Goal: Task Accomplishment & Management: Complete application form

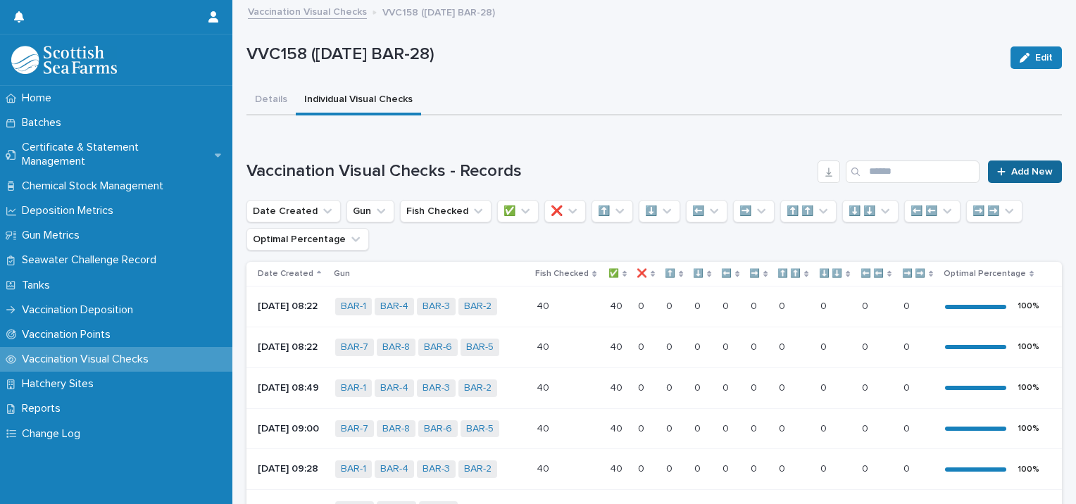
click at [997, 172] on icon at bounding box center [1001, 172] width 8 height 10
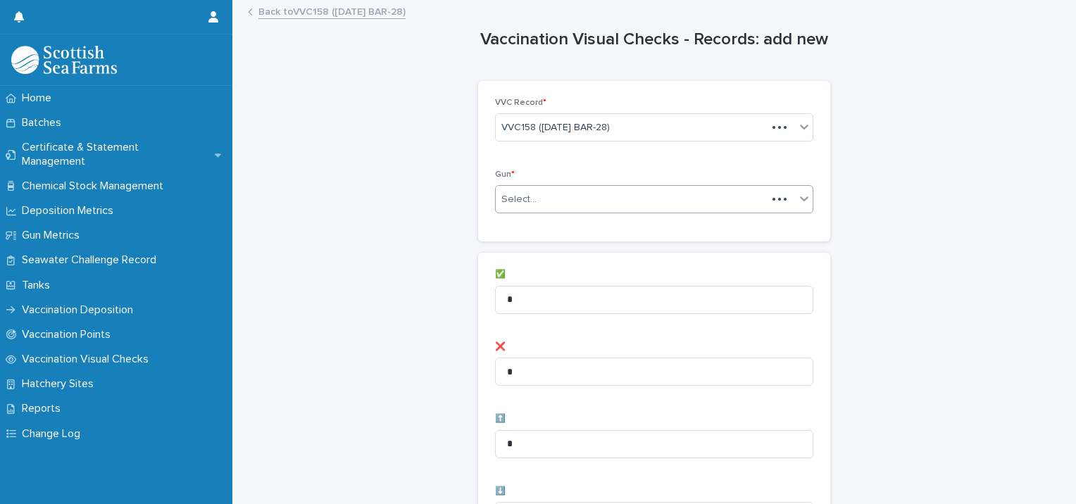
click at [518, 208] on div "Select..." at bounding box center [631, 199] width 271 height 23
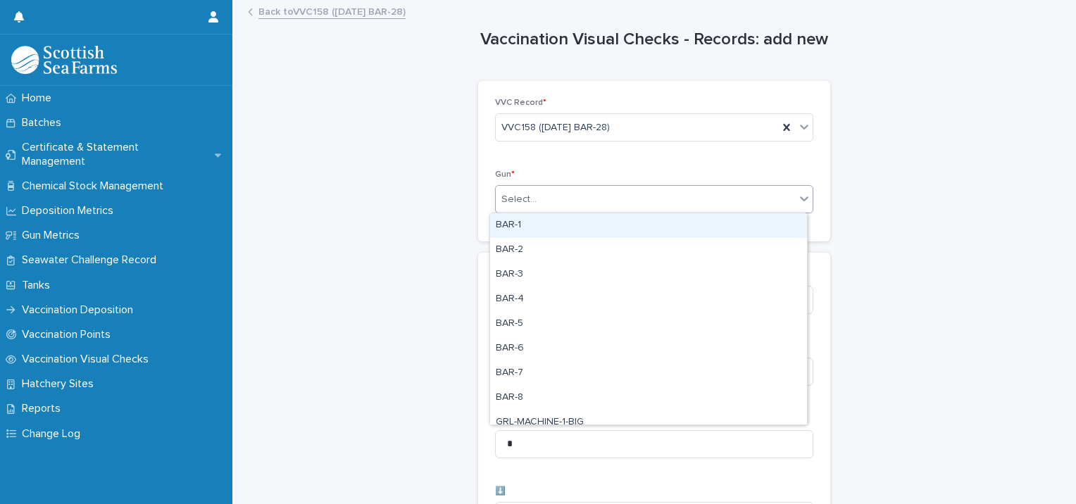
click at [532, 223] on div "BAR-1" at bounding box center [648, 225] width 317 height 25
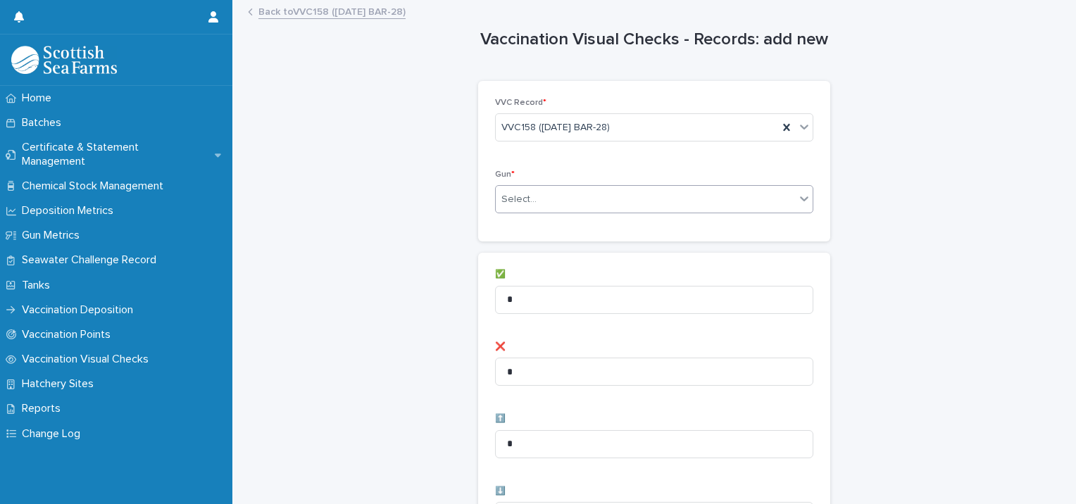
click at [602, 198] on div "Select..." at bounding box center [645, 199] width 299 height 23
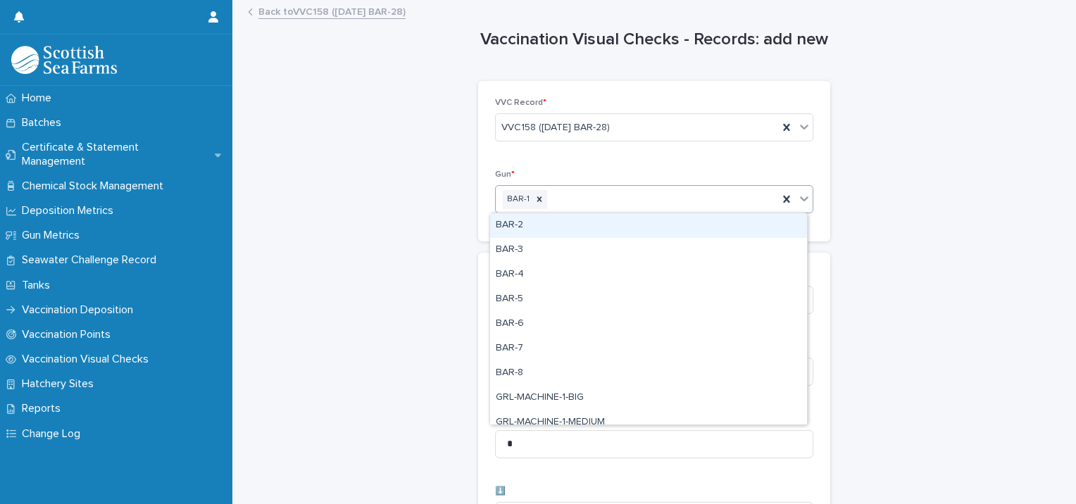
click at [572, 217] on div "BAR-2" at bounding box center [648, 225] width 317 height 25
click at [649, 197] on div "BAR-1 BAR-2" at bounding box center [637, 199] width 282 height 25
click at [599, 224] on div "BAR-3" at bounding box center [648, 225] width 317 height 25
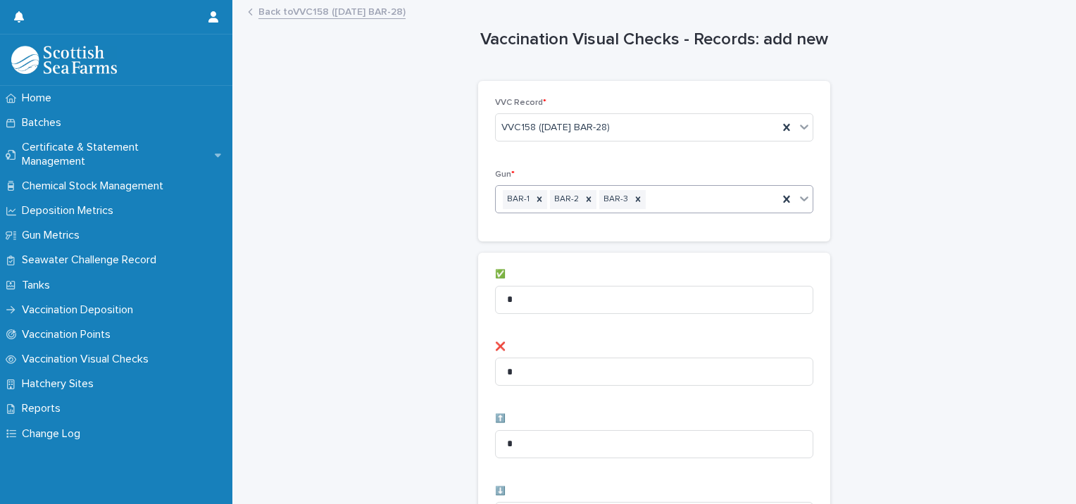
click at [672, 199] on div "BAR-1 BAR-2 BAR-3" at bounding box center [637, 199] width 282 height 25
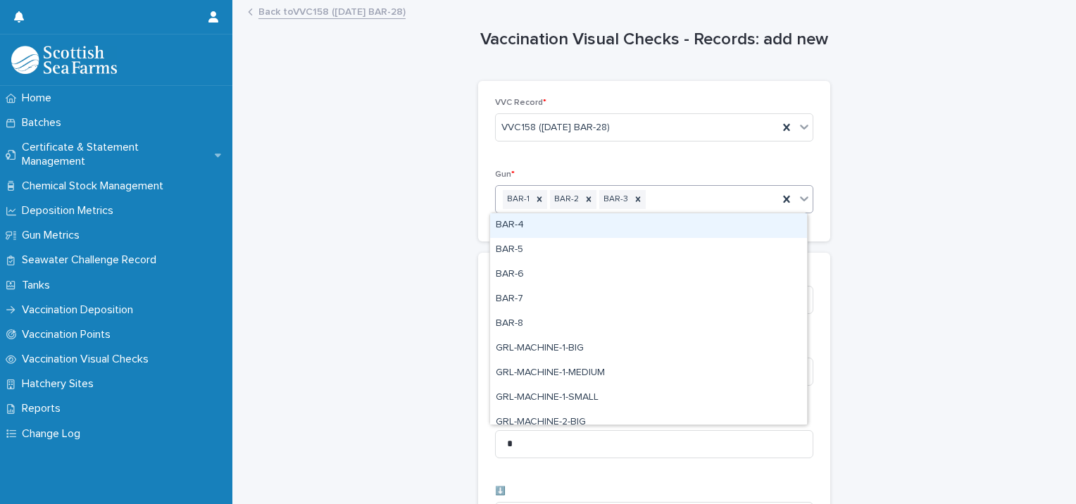
click at [633, 226] on div "BAR-4" at bounding box center [648, 225] width 317 height 25
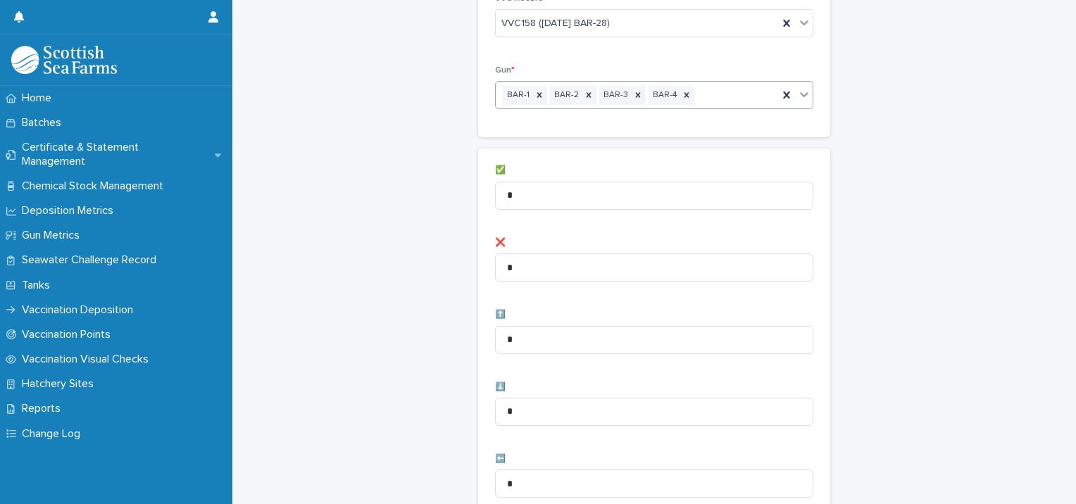
scroll to position [141, 0]
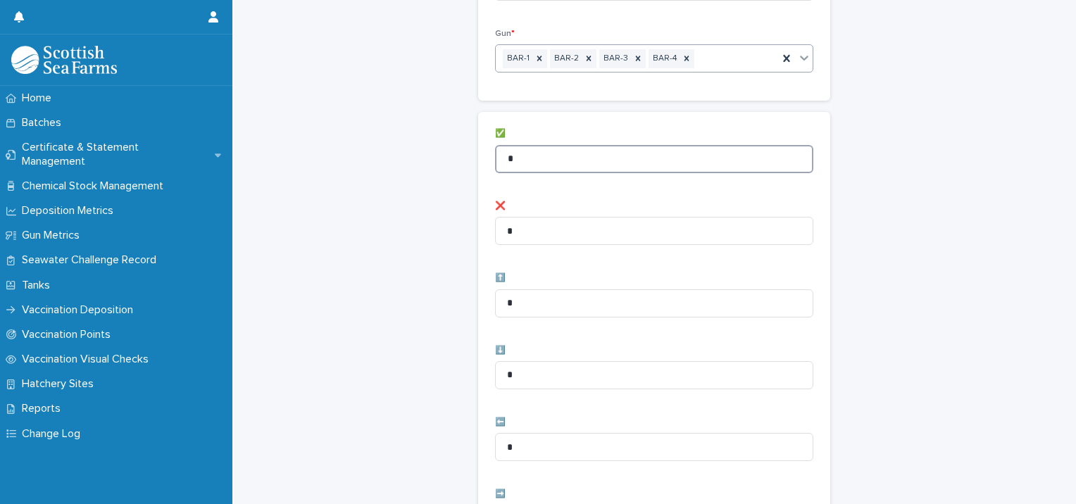
drag, startPoint x: 466, startPoint y: 161, endPoint x: 403, endPoint y: 163, distance: 63.5
click at [433, 163] on div "Vaccination Visual Checks - Records: add new Loading... Saving… Loading... Savi…" at bounding box center [655, 424] width 816 height 1126
type input "**"
click at [403, 165] on div "Vaccination Visual Checks - Records: add new Loading... Saving… Loading... Savi…" at bounding box center [655, 424] width 816 height 1126
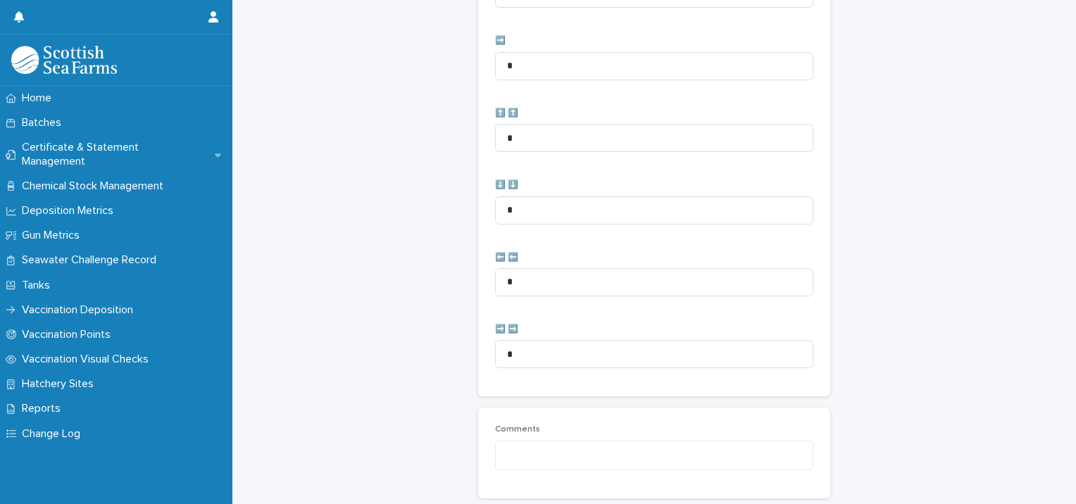
scroll to position [703, 0]
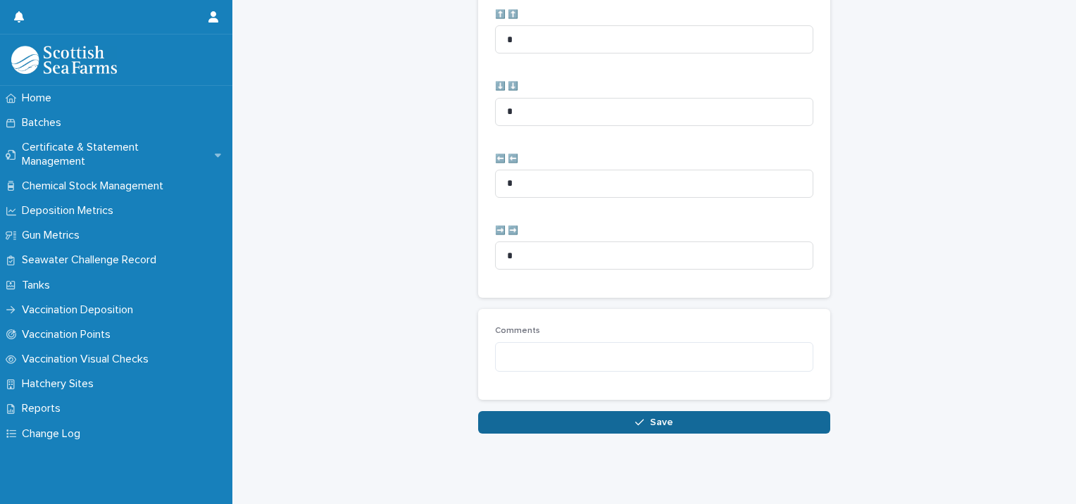
drag, startPoint x: 485, startPoint y: 408, endPoint x: 413, endPoint y: 329, distance: 106.7
click at [485, 411] on button "Save" at bounding box center [654, 422] width 352 height 23
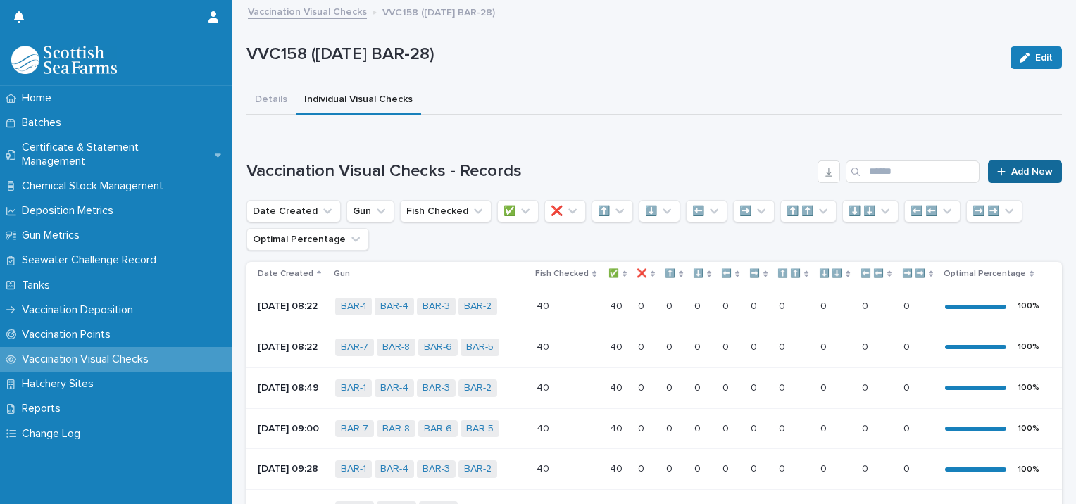
click at [1019, 176] on link "Add New" at bounding box center [1025, 172] width 74 height 23
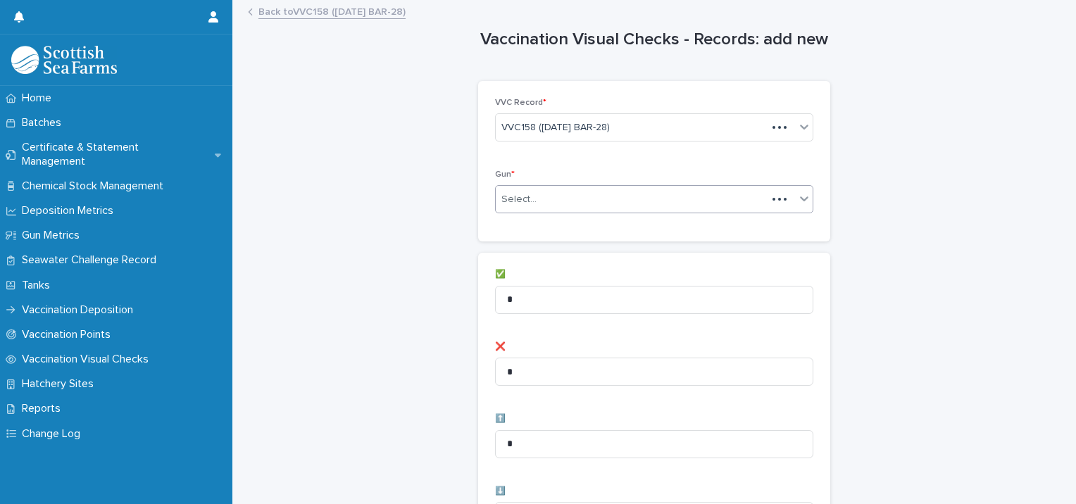
click at [534, 203] on div "Select..." at bounding box center [631, 199] width 271 height 23
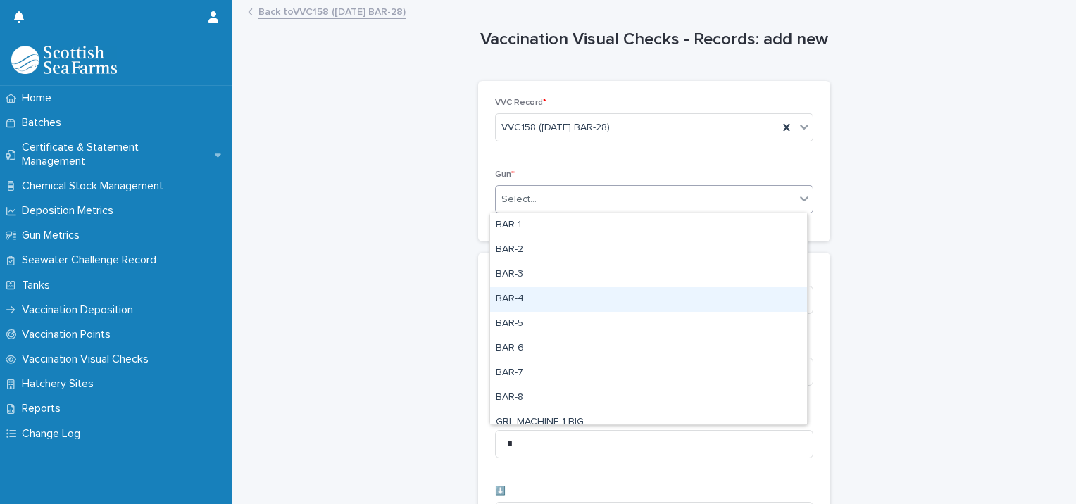
click at [598, 301] on div "BAR-4" at bounding box center [648, 299] width 317 height 25
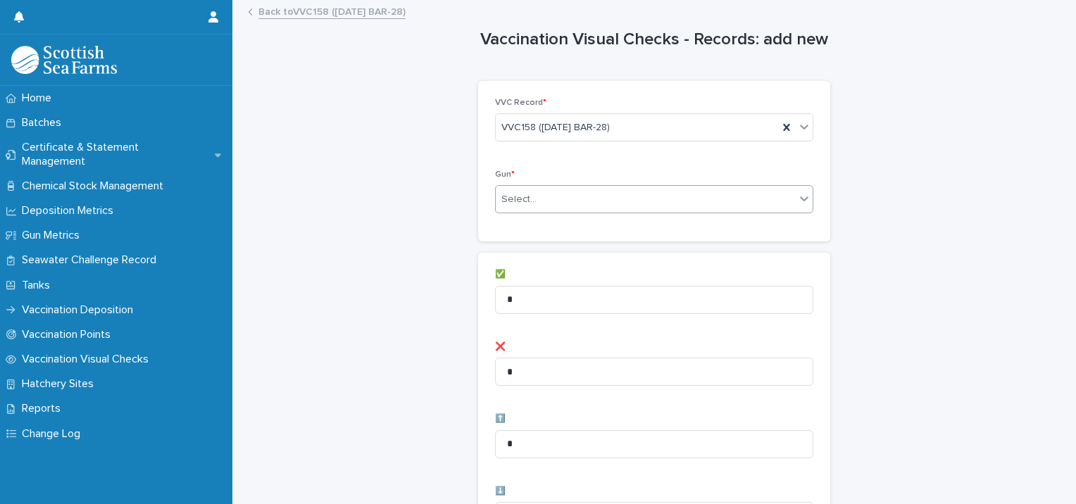
click at [696, 198] on div "Select..." at bounding box center [645, 199] width 299 height 23
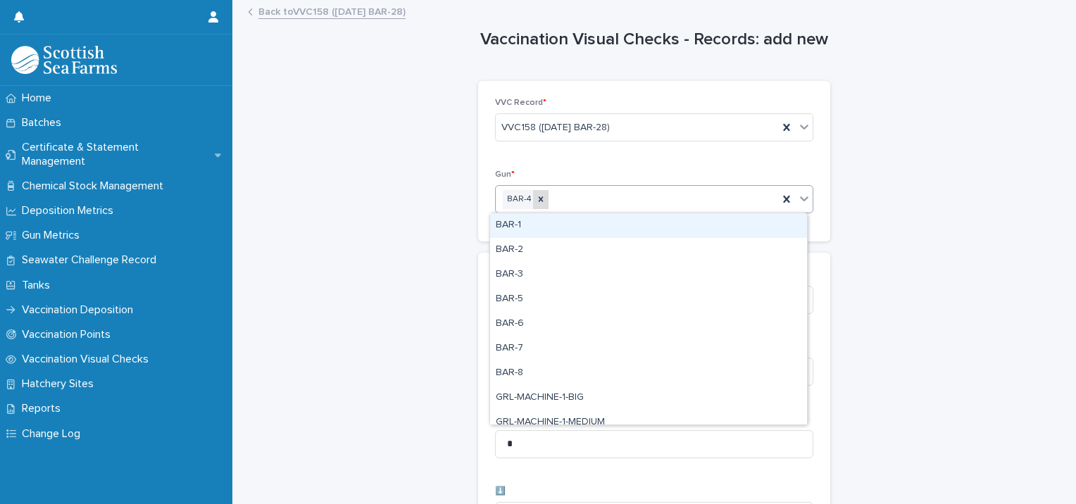
click at [537, 199] on icon at bounding box center [541, 199] width 10 height 10
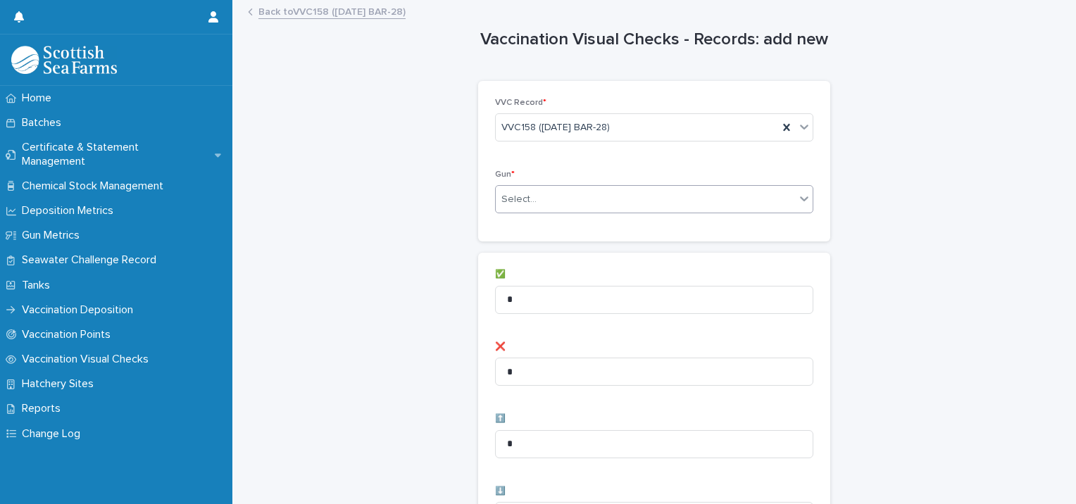
click at [625, 206] on div "Select..." at bounding box center [645, 199] width 299 height 23
click at [603, 197] on div "Select..." at bounding box center [645, 199] width 299 height 23
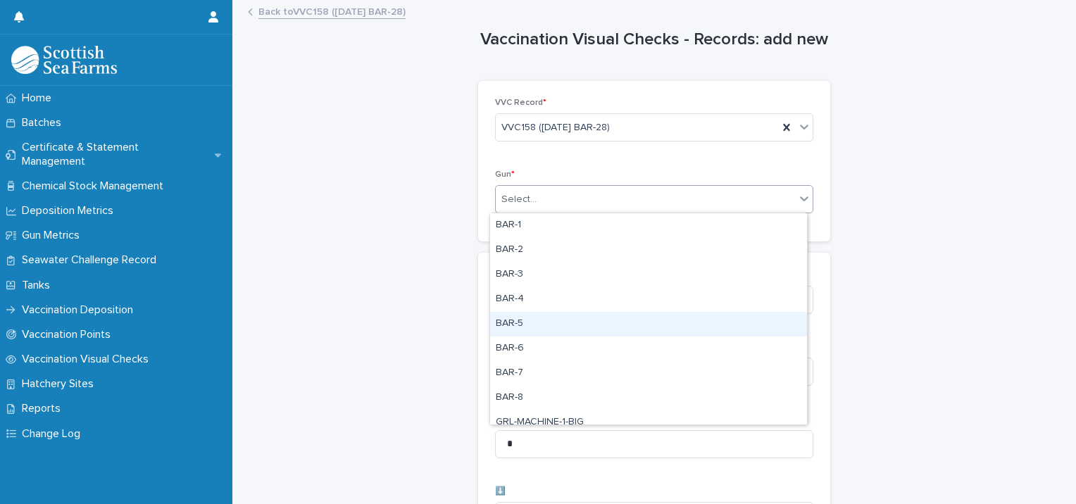
click at [544, 318] on div "BAR-5" at bounding box center [648, 324] width 317 height 25
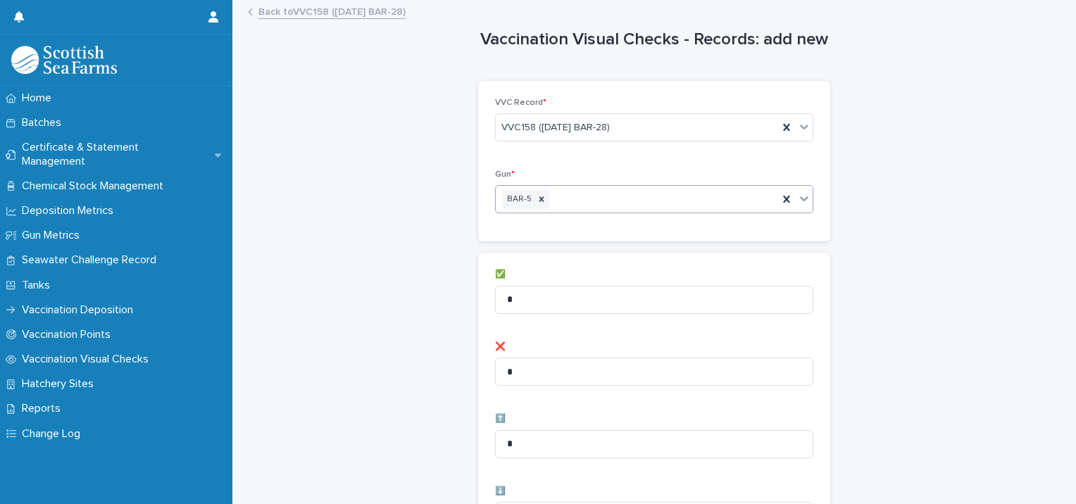
click at [645, 197] on div "BAR-5" at bounding box center [637, 199] width 282 height 25
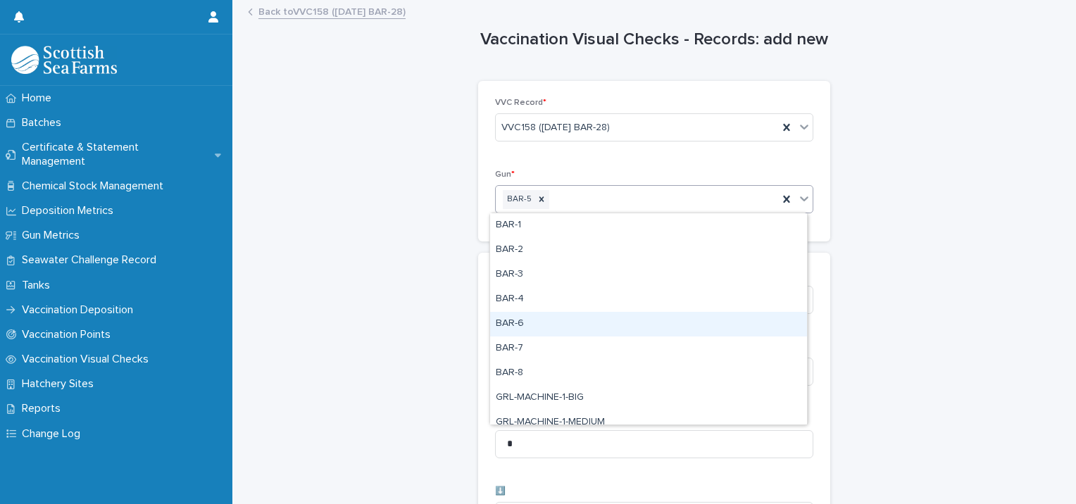
click at [559, 326] on div "BAR-6" at bounding box center [648, 324] width 317 height 25
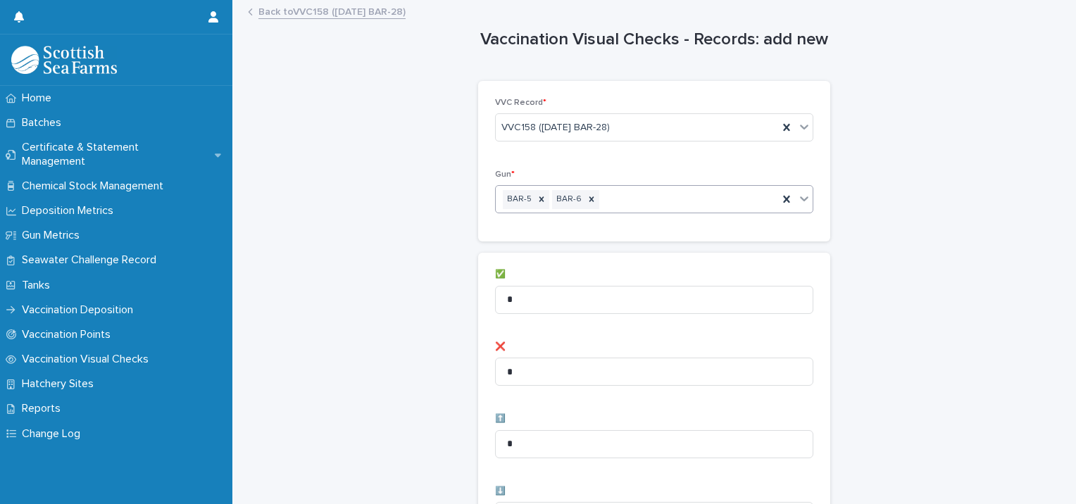
drag, startPoint x: 647, startPoint y: 197, endPoint x: 637, endPoint y: 211, distance: 17.2
click at [647, 197] on div "BAR-5 BAR-6" at bounding box center [637, 199] width 282 height 25
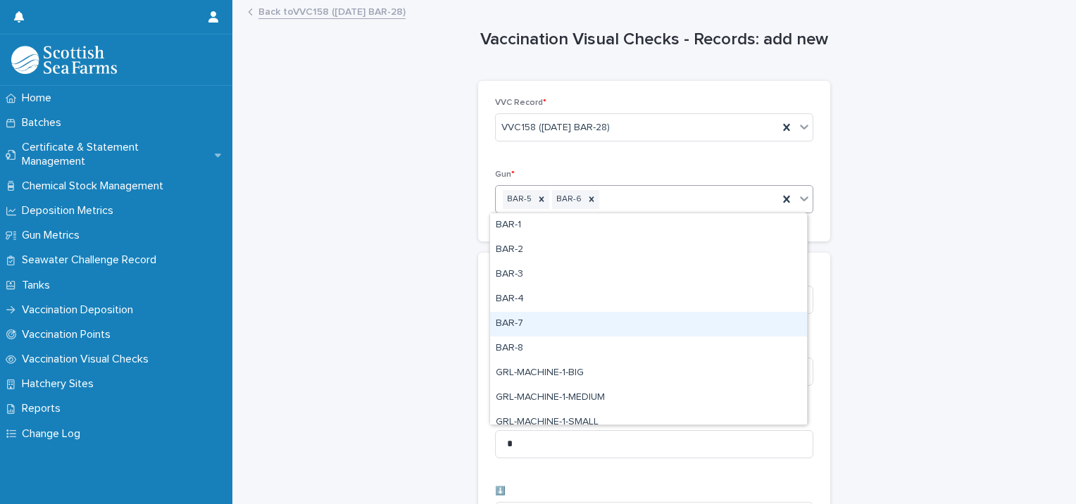
click at [578, 318] on div "BAR-7" at bounding box center [648, 324] width 317 height 25
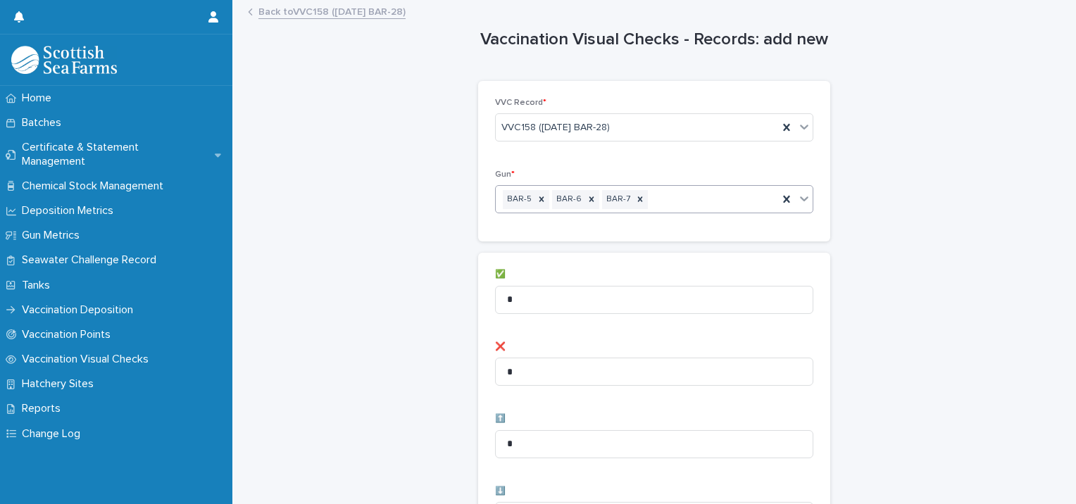
click at [701, 208] on div "BAR-5 BAR-6 BAR-7" at bounding box center [637, 199] width 282 height 25
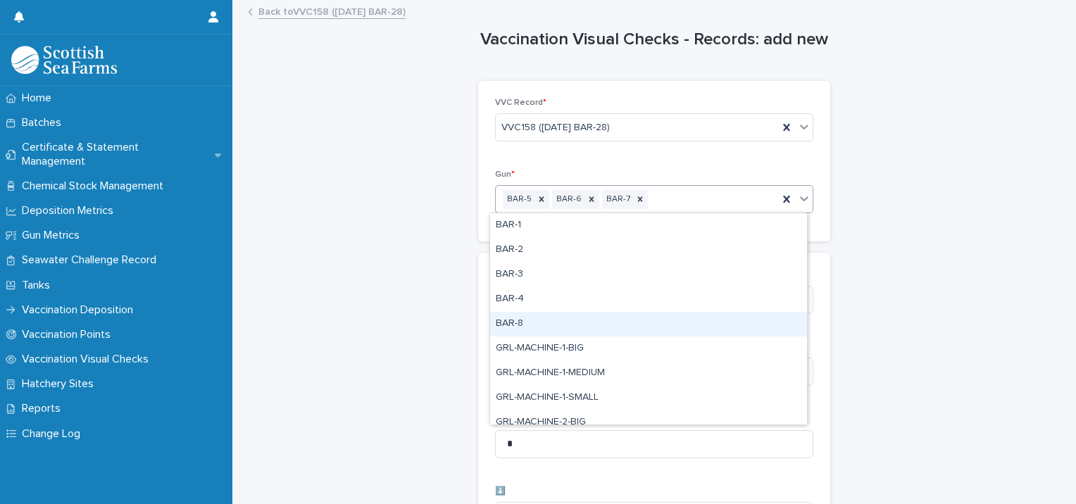
click at [623, 320] on div "BAR-8" at bounding box center [648, 324] width 317 height 25
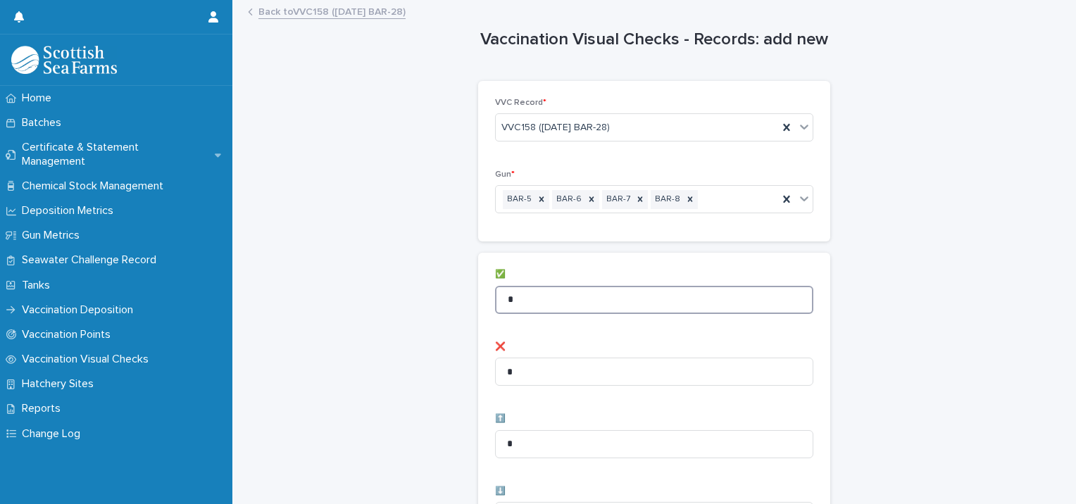
drag, startPoint x: 523, startPoint y: 299, endPoint x: 375, endPoint y: 288, distance: 149.0
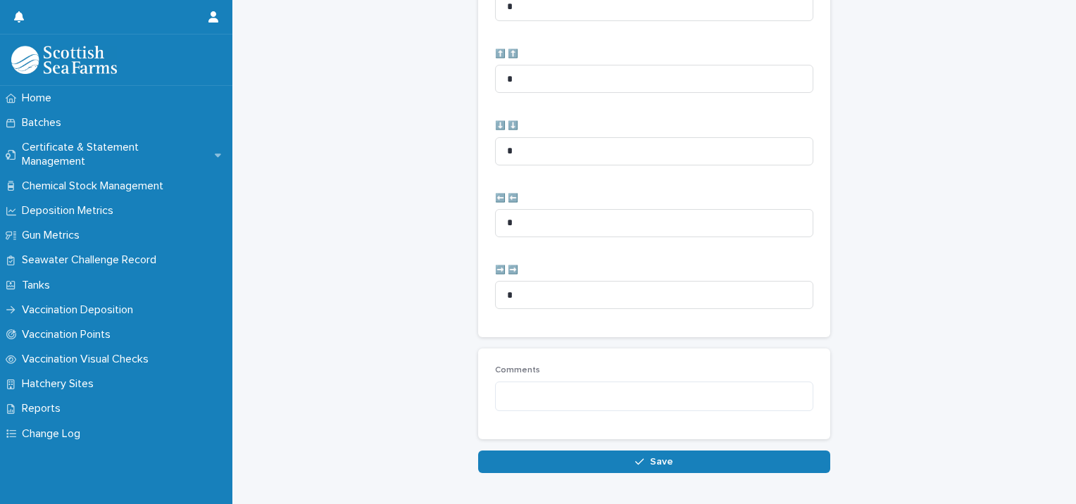
scroll to position [703, 0]
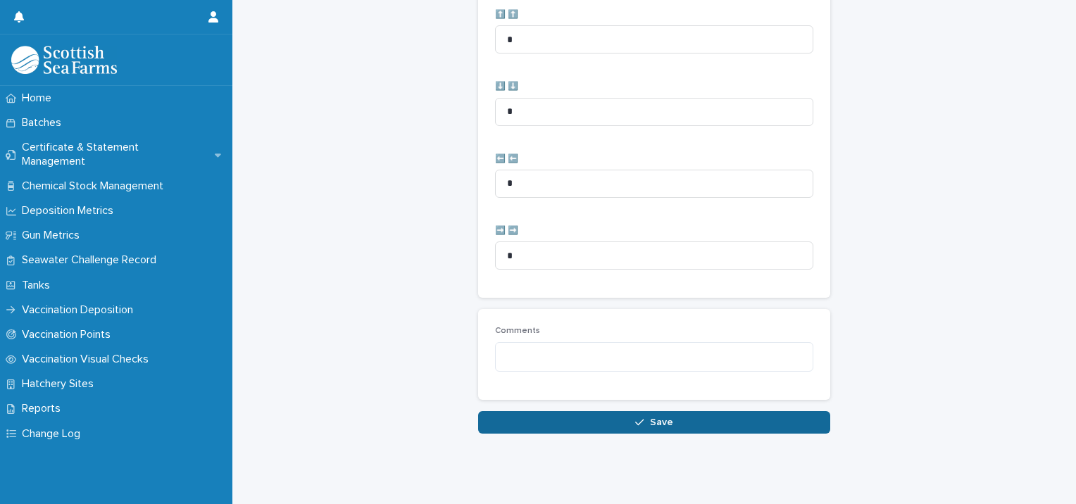
type input "**"
click at [635, 418] on icon "button" at bounding box center [639, 423] width 8 height 10
